Goal: Navigation & Orientation: Find specific page/section

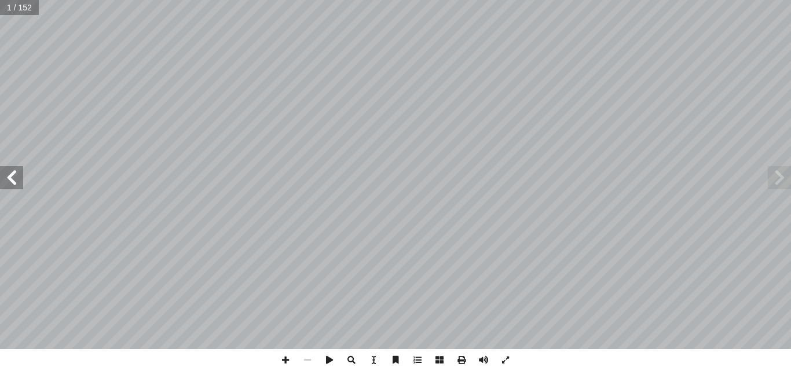
click at [776, 188] on span at bounding box center [779, 177] width 23 height 23
click at [776, 182] on span at bounding box center [779, 177] width 23 height 23
click at [23, 178] on span at bounding box center [11, 177] width 23 height 23
click at [23, 177] on span at bounding box center [11, 177] width 23 height 23
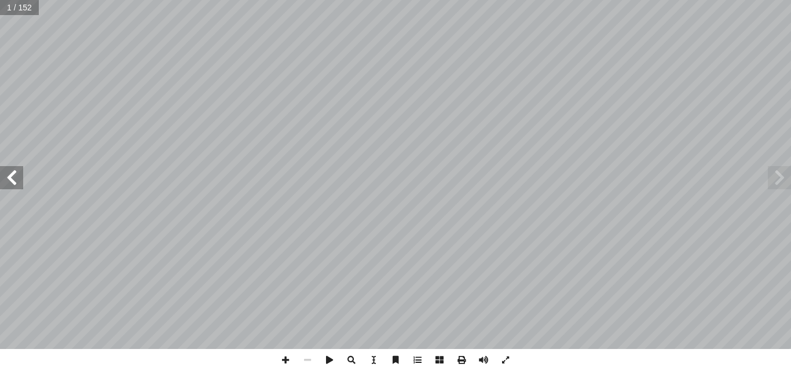
click at [23, 177] on span at bounding box center [11, 177] width 23 height 23
click at [23, 175] on span at bounding box center [11, 177] width 23 height 23
click at [23, 174] on span at bounding box center [11, 177] width 23 height 23
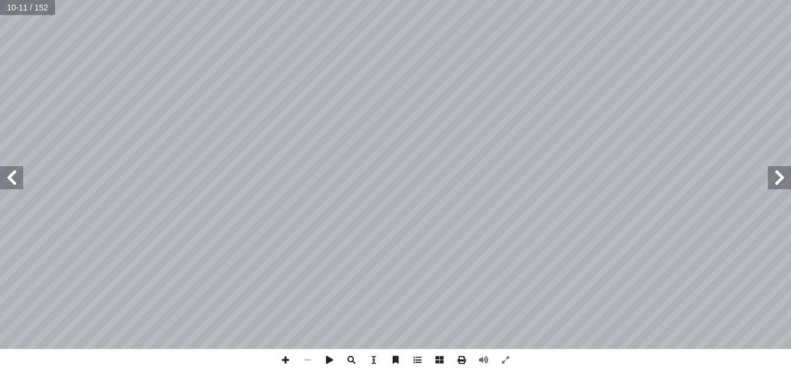
click at [19, 180] on span at bounding box center [11, 177] width 23 height 23
click at [782, 177] on span at bounding box center [779, 177] width 23 height 23
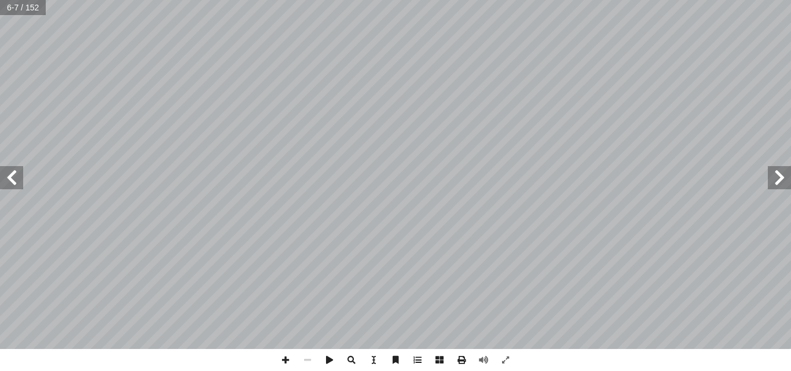
click at [782, 177] on span at bounding box center [779, 177] width 23 height 23
click at [18, 181] on span at bounding box center [11, 177] width 23 height 23
click at [289, 358] on span at bounding box center [285, 360] width 22 height 22
click at [14, 179] on span at bounding box center [11, 177] width 23 height 23
click at [771, 176] on span at bounding box center [779, 177] width 23 height 23
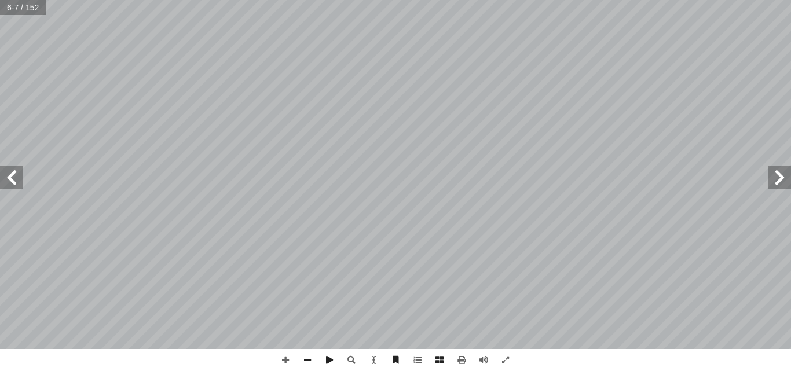
click at [771, 176] on span at bounding box center [779, 177] width 23 height 23
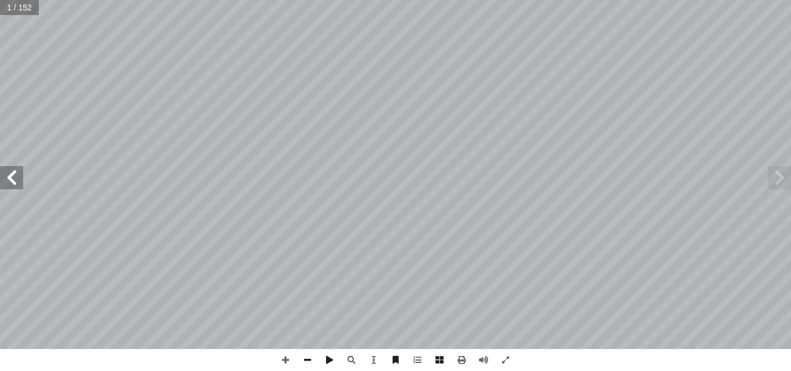
click at [771, 176] on span at bounding box center [779, 177] width 23 height 23
